Goal: Task Accomplishment & Management: Complete application form

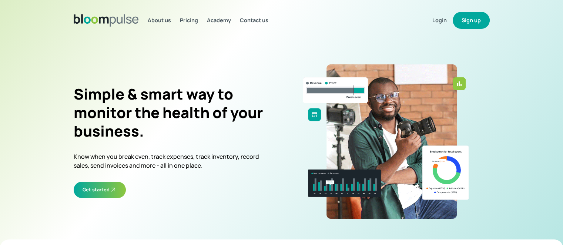
click at [477, 24] on button "Sign up" at bounding box center [471, 20] width 37 height 17
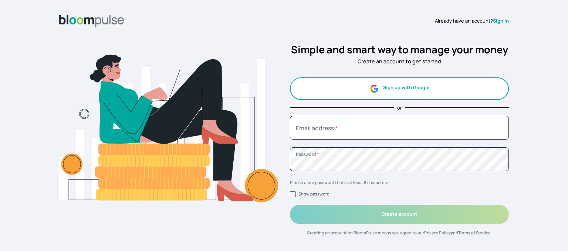
click at [422, 89] on button "Sign up with Google" at bounding box center [399, 88] width 219 height 23
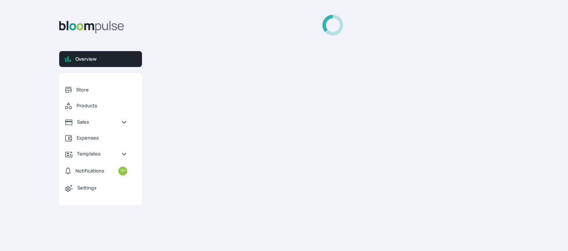
select select "2025"
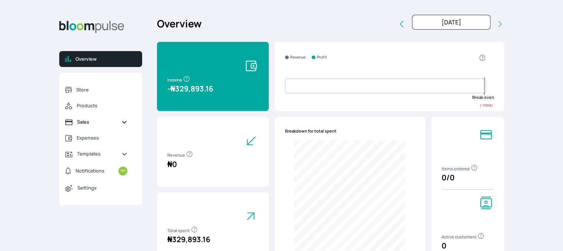
click at [91, 122] on span "Sales" at bounding box center [96, 121] width 38 height 7
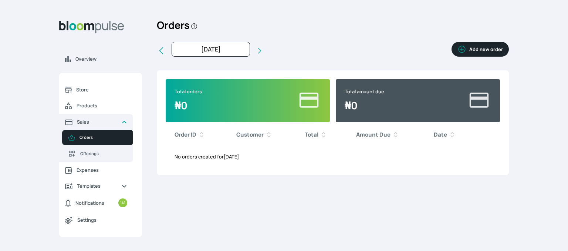
click at [485, 43] on button "Add new order" at bounding box center [480, 49] width 57 height 15
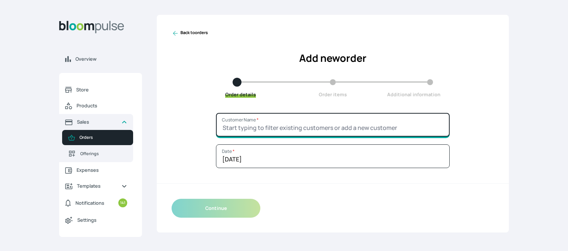
click at [282, 123] on input "Customer Name *" at bounding box center [333, 125] width 234 height 24
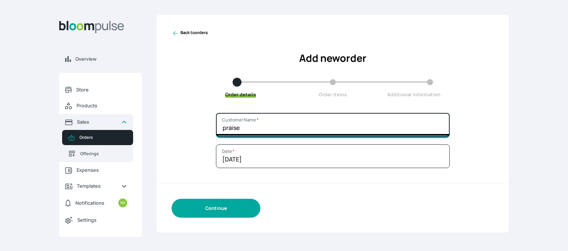
type input "praise"
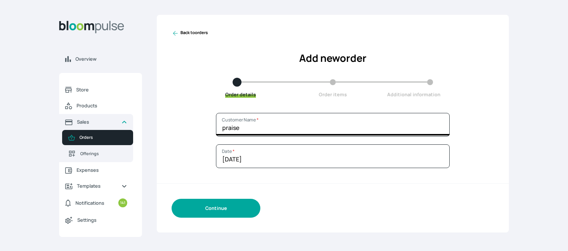
click at [212, 211] on button "Continue" at bounding box center [216, 208] width 89 height 19
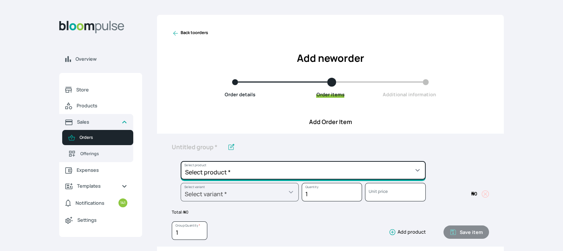
click at [249, 176] on select "Select product * Cake Decoration for 8inches High Chocolate oil based Round Cak…" at bounding box center [303, 170] width 245 height 19
select select "49426e7e-6d78-4aff-80b2-0dfc408de078"
click at [181, 161] on select "Select product * Cake Decoration for 8inches High Chocolate oil based Round Cak…" at bounding box center [303, 170] width 245 height 19
type input "Vanilla oil based Round Cake"
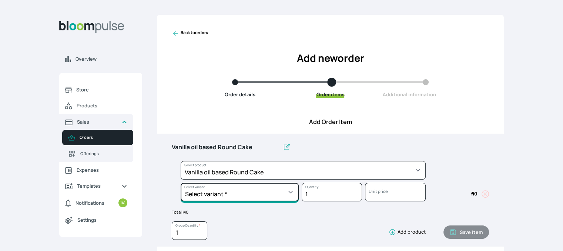
click at [248, 194] on select "Select variant * 10inches 11inches 12inches 6inches 7inches 8inches 9inches" at bounding box center [240, 192] width 118 height 19
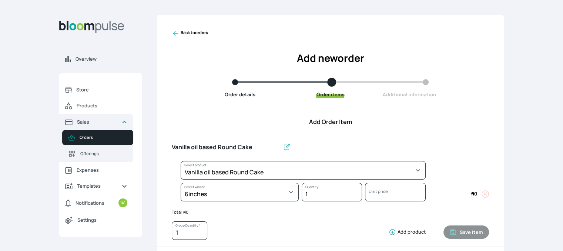
select select "49426e7e-6d78-4aff-80b2-0dfc408de078"
select select "99749d96-3b79-40b0-9bc8-fa882aa5ad00"
